Goal: Task Accomplishment & Management: Manage account settings

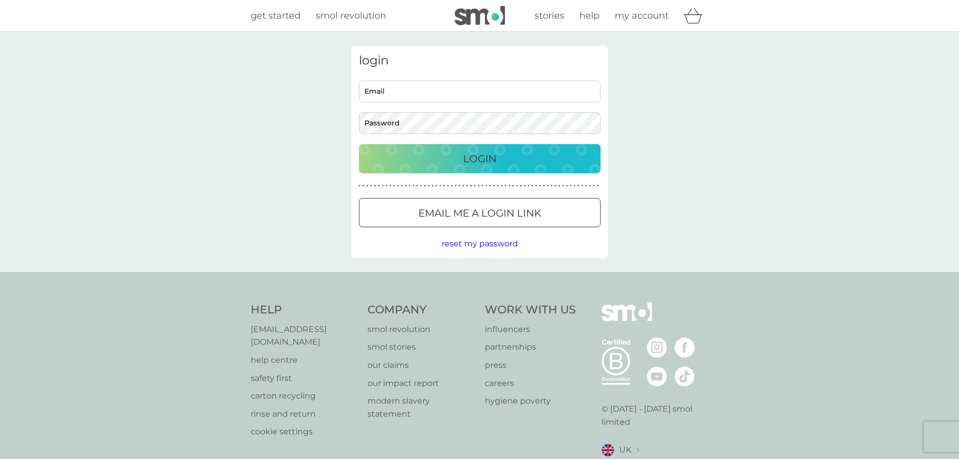
click at [393, 84] on input "Email" at bounding box center [480, 92] width 242 height 22
type input "[EMAIL_ADDRESS][DOMAIN_NAME]"
click at [482, 158] on p "Login" at bounding box center [479, 159] width 33 height 16
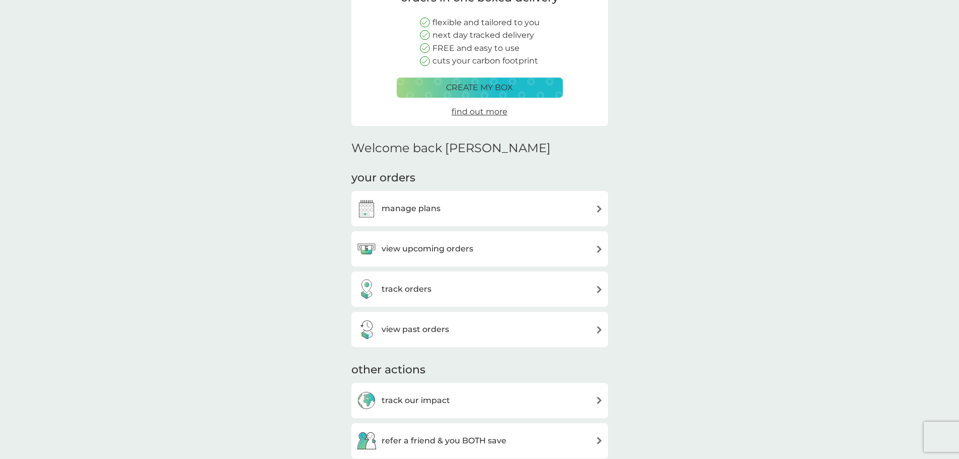
scroll to position [151, 0]
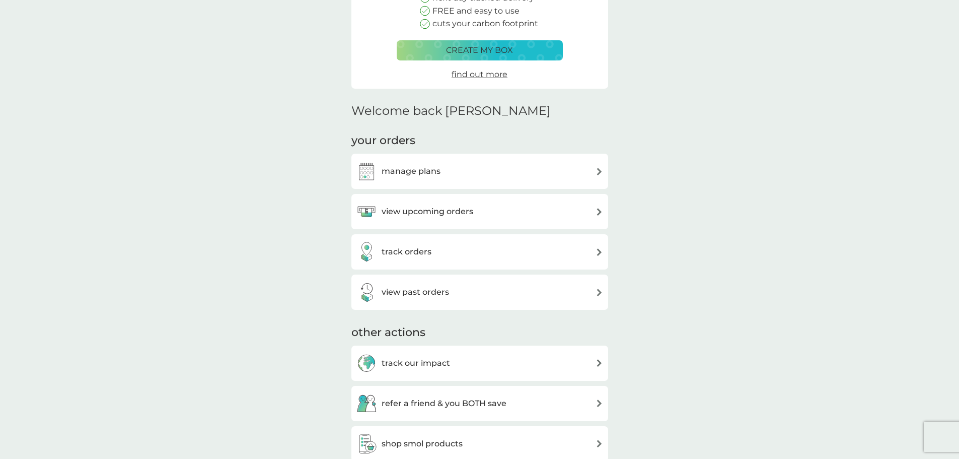
click at [401, 210] on h3 "view upcoming orders" at bounding box center [428, 211] width 92 height 13
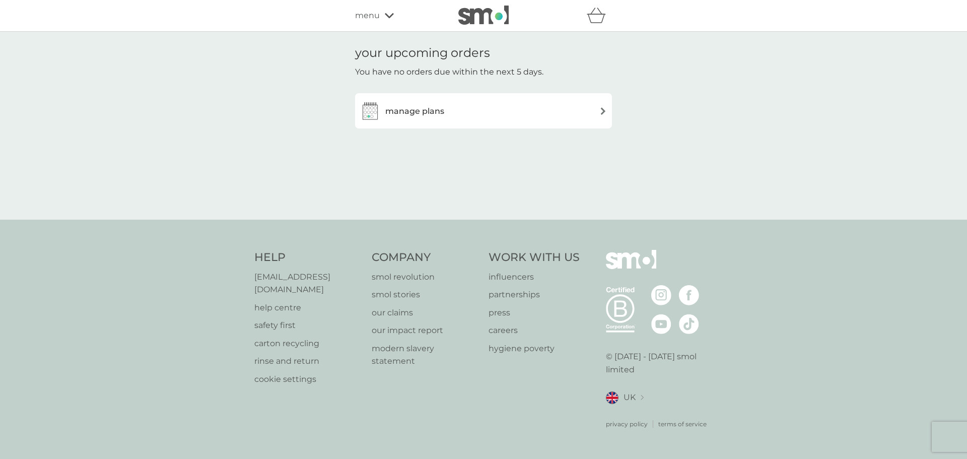
click at [405, 112] on h3 "manage plans" at bounding box center [414, 111] width 59 height 13
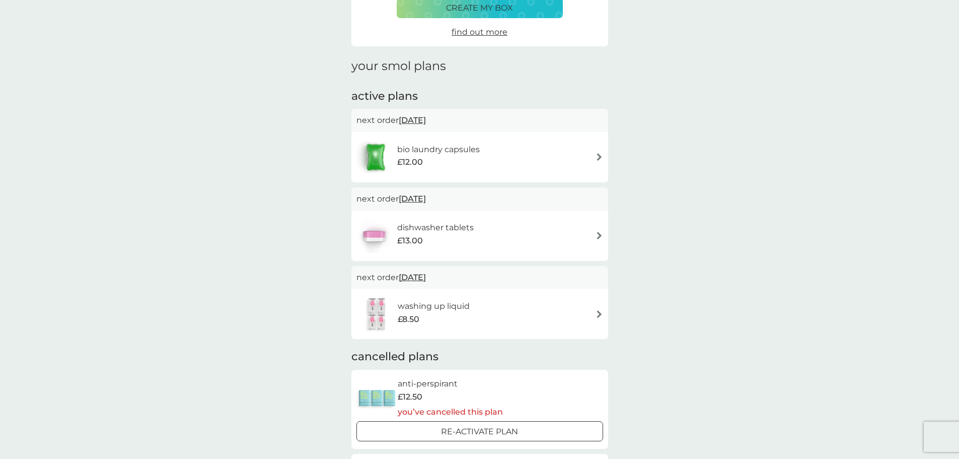
scroll to position [101, 0]
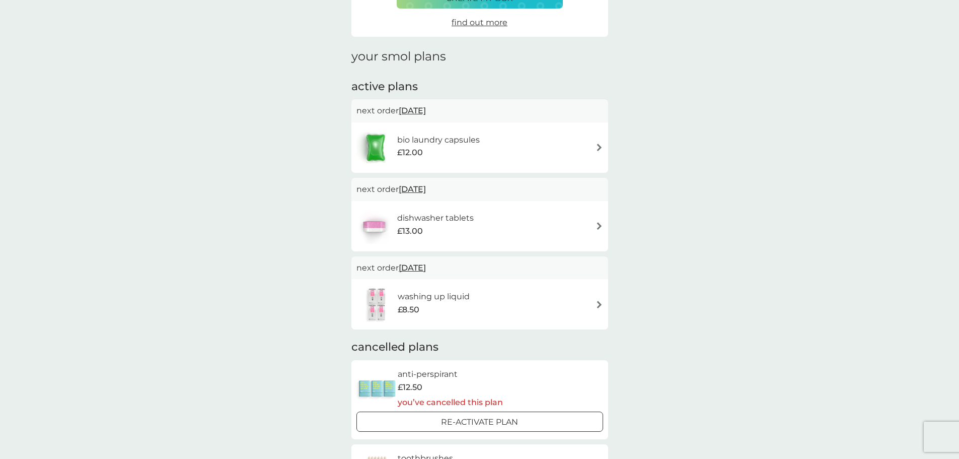
click at [677, 235] on div "combine your upcoming orders in one boxed delivery create my box find out more …" at bounding box center [479, 276] width 959 height 690
click at [420, 187] on span "1 Nov 2025" at bounding box center [412, 189] width 27 height 20
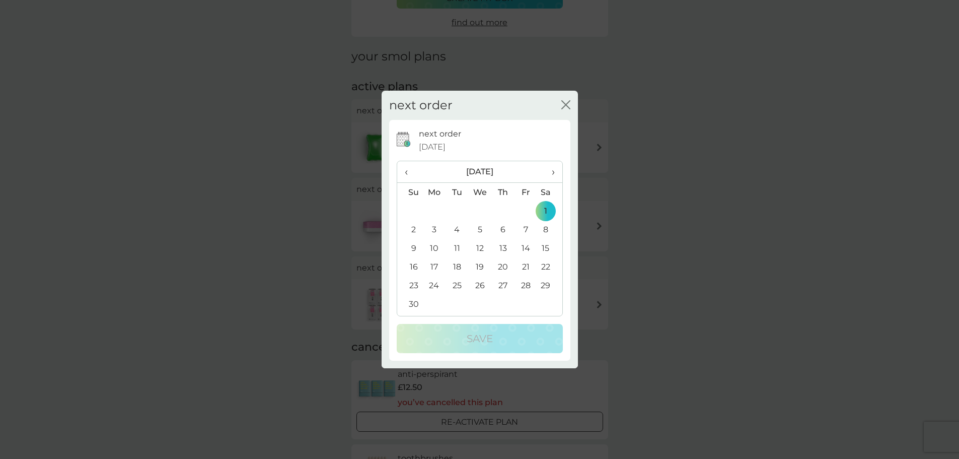
click at [416, 302] on td "30" at bounding box center [410, 304] width 26 height 19
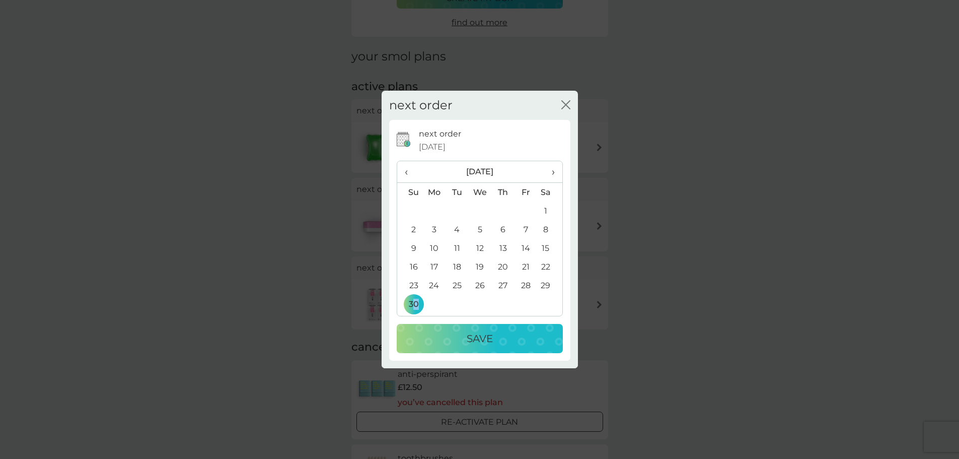
click at [478, 339] on p "Save" at bounding box center [480, 338] width 26 height 16
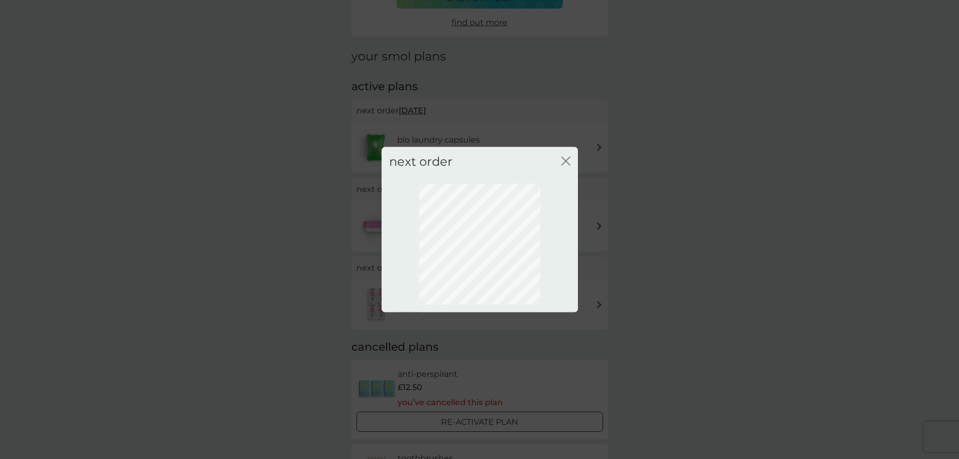
scroll to position [0, 0]
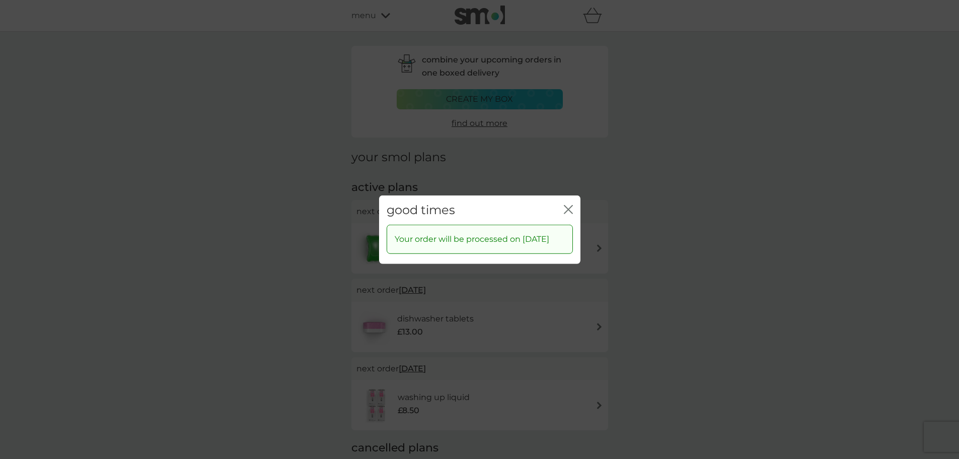
click at [574, 199] on div "good times close" at bounding box center [479, 210] width 201 height 30
drag, startPoint x: 570, startPoint y: 206, endPoint x: 551, endPoint y: 207, distance: 19.2
click at [570, 205] on icon "close" at bounding box center [568, 208] width 9 height 9
